Goal: Task Accomplishment & Management: Use online tool/utility

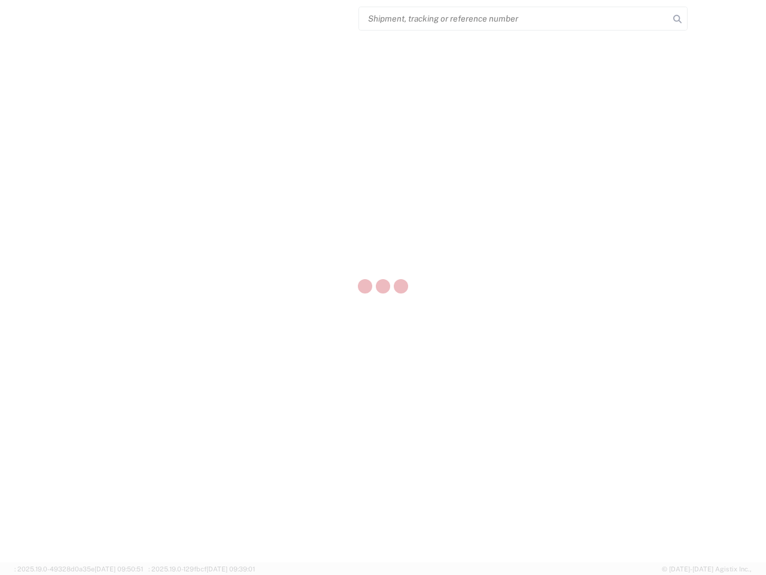
select select "US"
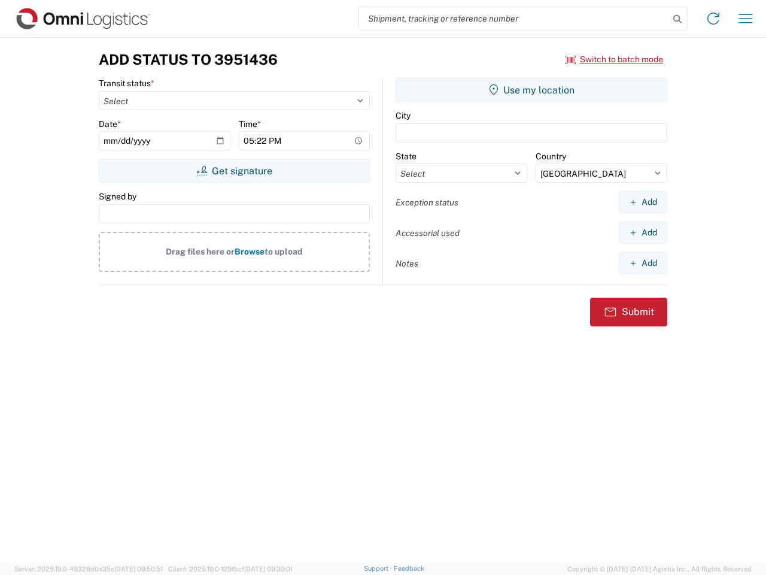
click at [514, 19] on input "search" at bounding box center [514, 18] width 310 height 23
click at [678, 19] on icon at bounding box center [677, 19] width 17 height 17
click at [714, 19] on icon at bounding box center [713, 18] width 19 height 19
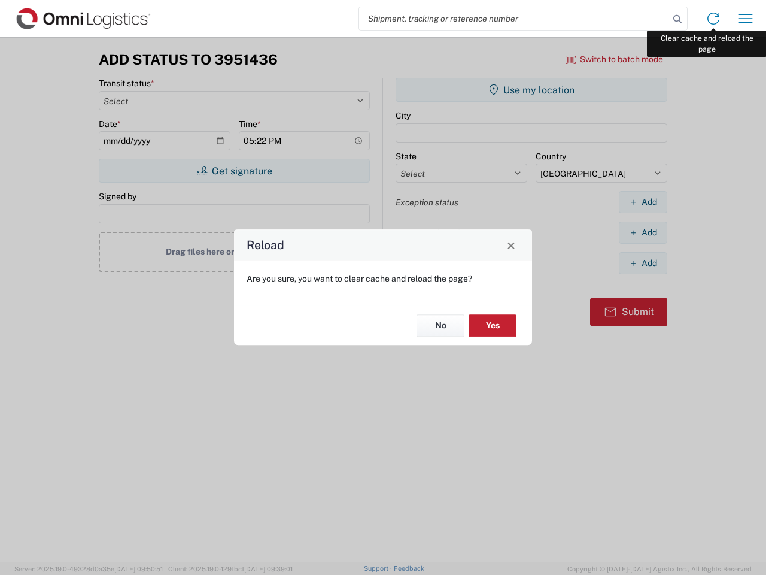
click at [746, 19] on div "Reload Are you sure, you want to clear cache and reload the page? No Yes" at bounding box center [383, 287] width 766 height 575
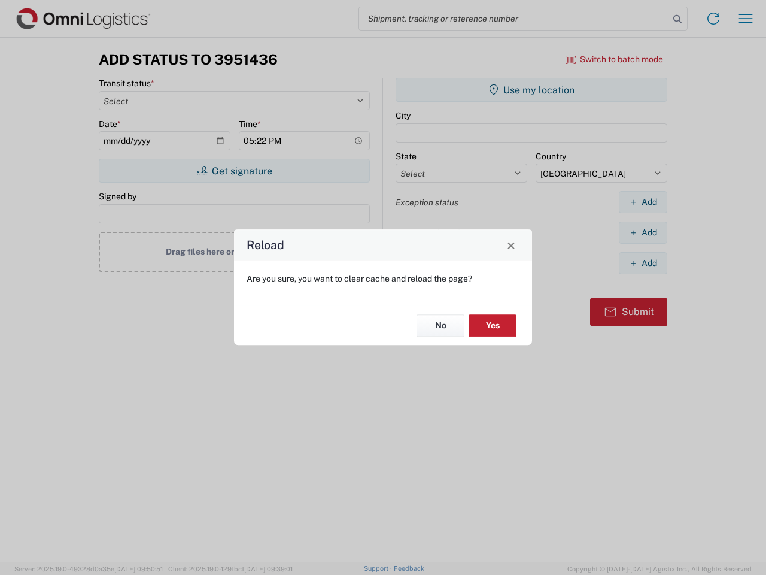
click at [615, 59] on div "Reload Are you sure, you want to clear cache and reload the page? No Yes" at bounding box center [383, 287] width 766 height 575
click at [234, 171] on div "Reload Are you sure, you want to clear cache and reload the page? No Yes" at bounding box center [383, 287] width 766 height 575
click at [532, 90] on div "Reload Are you sure, you want to clear cache and reload the page? No Yes" at bounding box center [383, 287] width 766 height 575
click at [643, 202] on div "Reload Are you sure, you want to clear cache and reload the page? No Yes" at bounding box center [383, 287] width 766 height 575
click at [643, 232] on div "Reload Are you sure, you want to clear cache and reload the page? No Yes" at bounding box center [383, 287] width 766 height 575
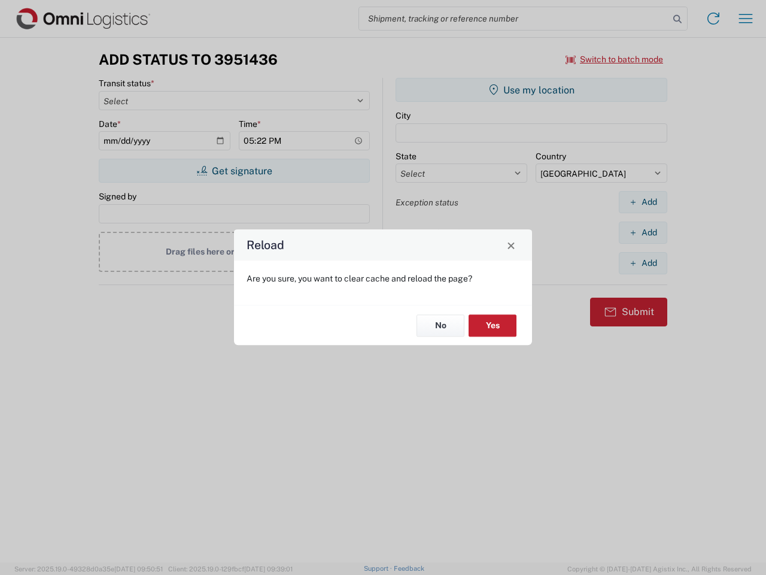
click at [643, 263] on div "Reload Are you sure, you want to clear cache and reload the page? No Yes" at bounding box center [383, 287] width 766 height 575
